Goal: Information Seeking & Learning: Find specific page/section

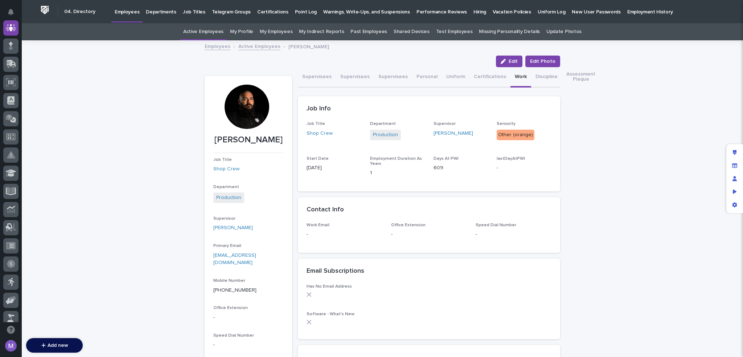
click at [254, 48] on link "Active Employees" at bounding box center [259, 46] width 42 height 8
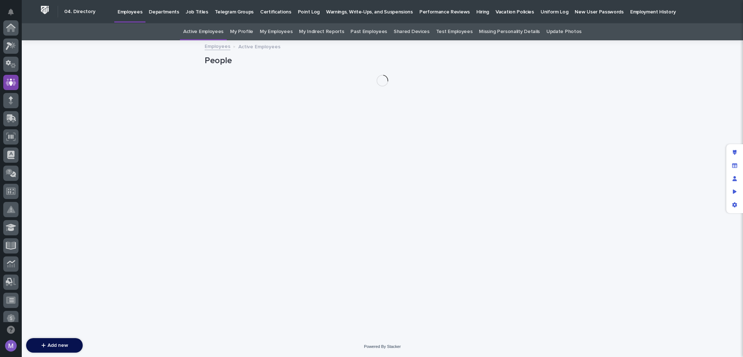
scroll to position [54, 0]
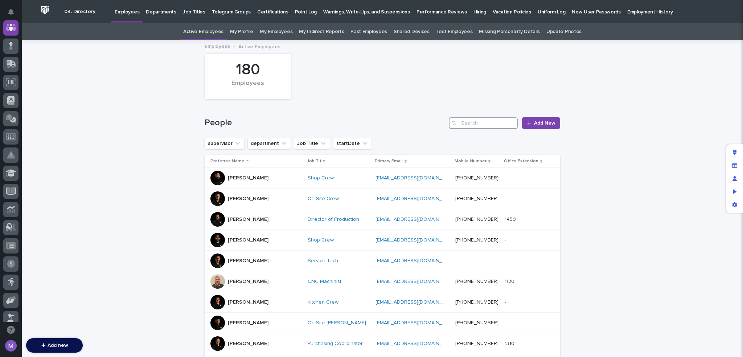
click at [490, 121] on input "Search" at bounding box center [483, 123] width 69 height 12
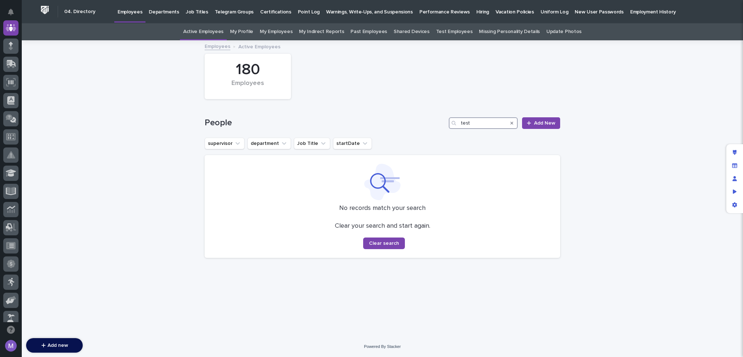
type input "test"
click at [252, 32] on link "My Profile" at bounding box center [241, 31] width 23 height 17
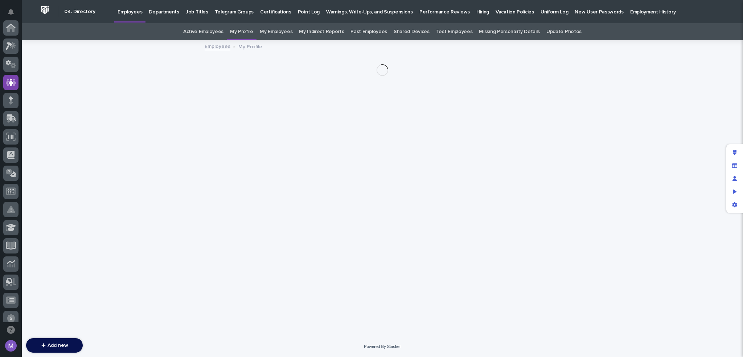
scroll to position [54, 0]
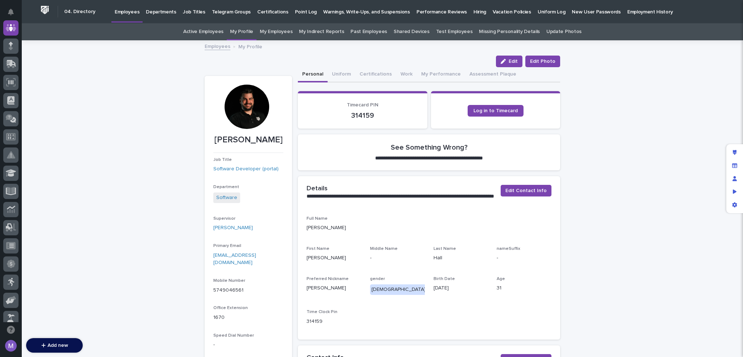
click at [452, 33] on link "Test Employees" at bounding box center [454, 31] width 37 height 17
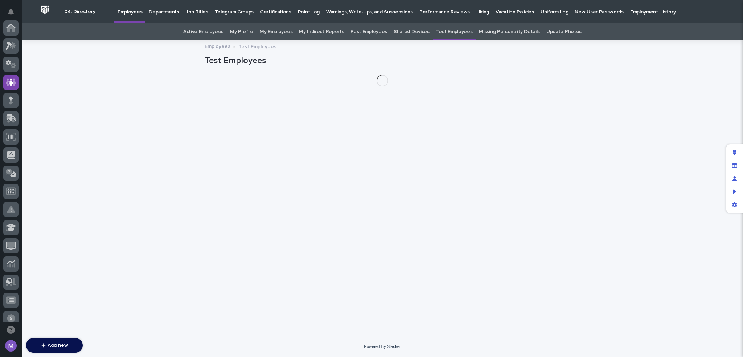
scroll to position [54, 0]
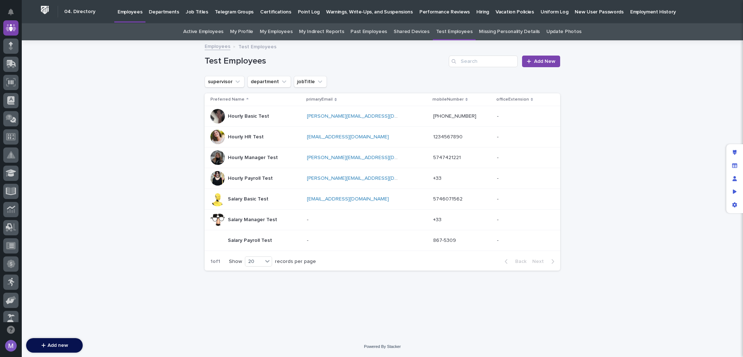
click at [262, 155] on p "Hourly Manager Test" at bounding box center [254, 157] width 52 height 8
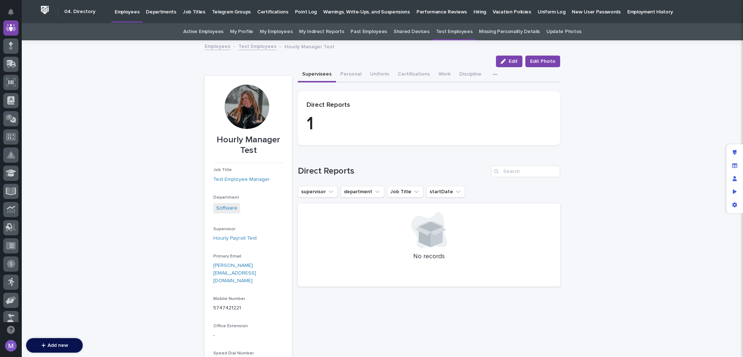
click at [260, 45] on link "Test Employees" at bounding box center [257, 46] width 38 height 8
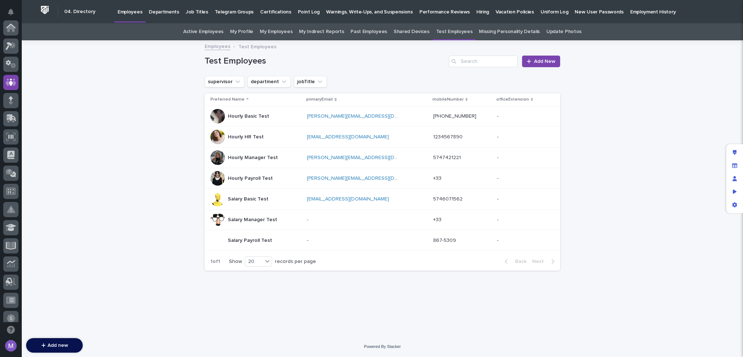
scroll to position [54, 0]
click at [250, 133] on p "Hourly HR Test" at bounding box center [246, 136] width 37 height 8
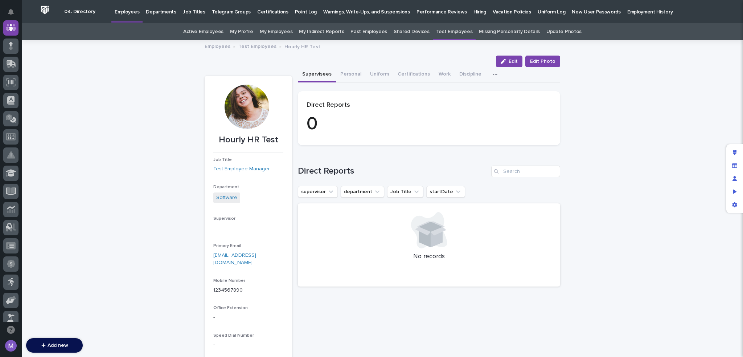
click at [259, 48] on link "Test Employees" at bounding box center [257, 46] width 38 height 8
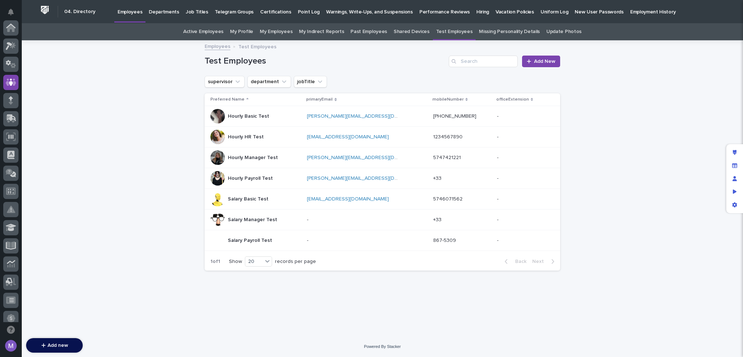
scroll to position [54, 0]
click at [268, 112] on div "Hourly Basic Test Hourly Basic Test" at bounding box center [255, 116] width 91 height 15
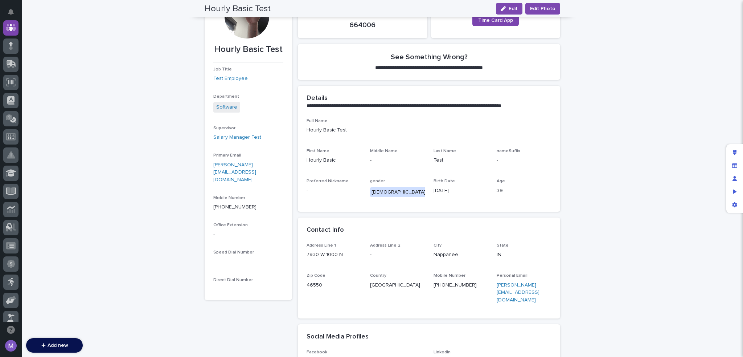
scroll to position [45, 0]
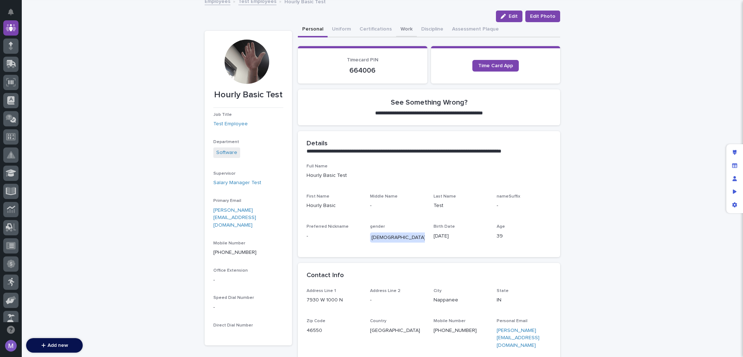
click at [402, 29] on button "Work" at bounding box center [406, 29] width 21 height 15
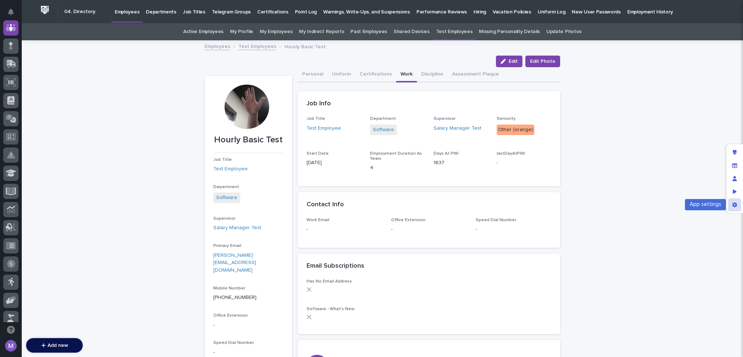
click at [734, 202] on icon "App settings" at bounding box center [734, 204] width 5 height 5
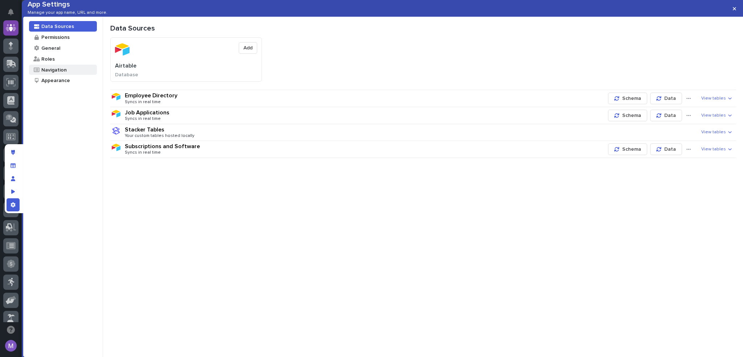
click at [71, 75] on div "Navigation" at bounding box center [63, 70] width 68 height 11
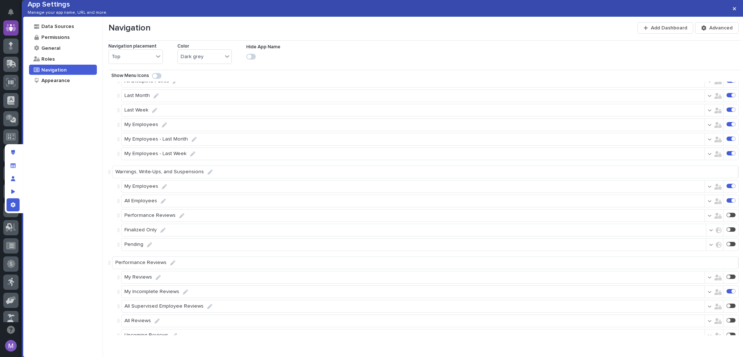
scroll to position [815, 0]
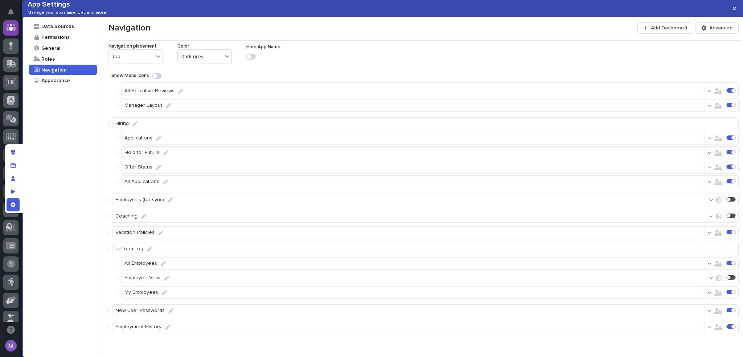
click at [731, 326] on div at bounding box center [733, 326] width 4 height 4
click at [16, 203] on div "App settings" at bounding box center [13, 204] width 13 height 13
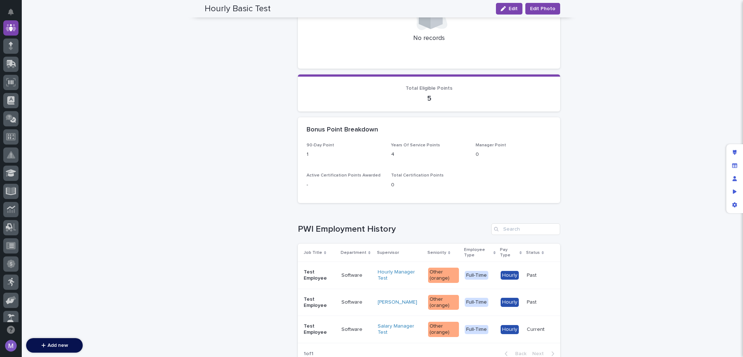
scroll to position [834, 0]
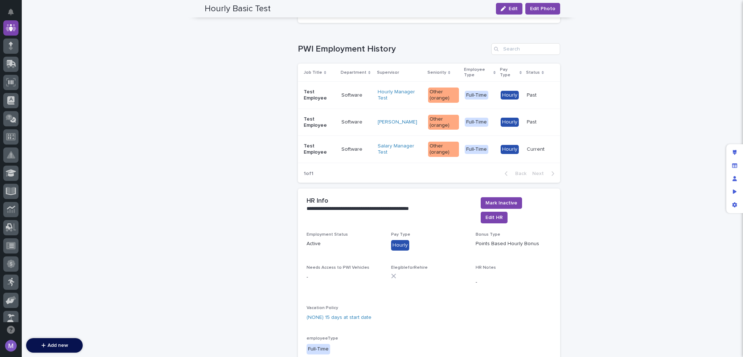
click at [328, 147] on p "Test Employee" at bounding box center [320, 149] width 32 height 12
